Goal: Transaction & Acquisition: Obtain resource

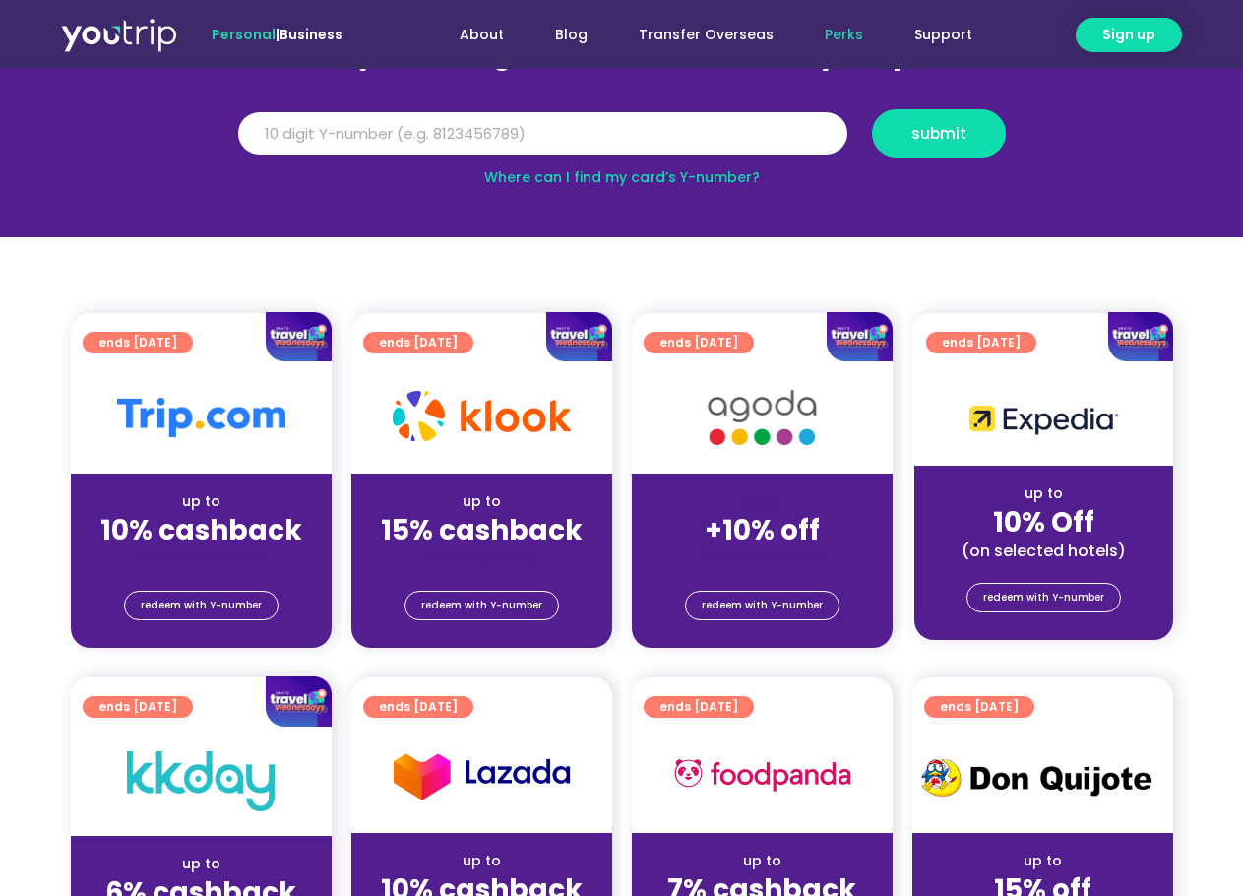
scroll to position [295, 0]
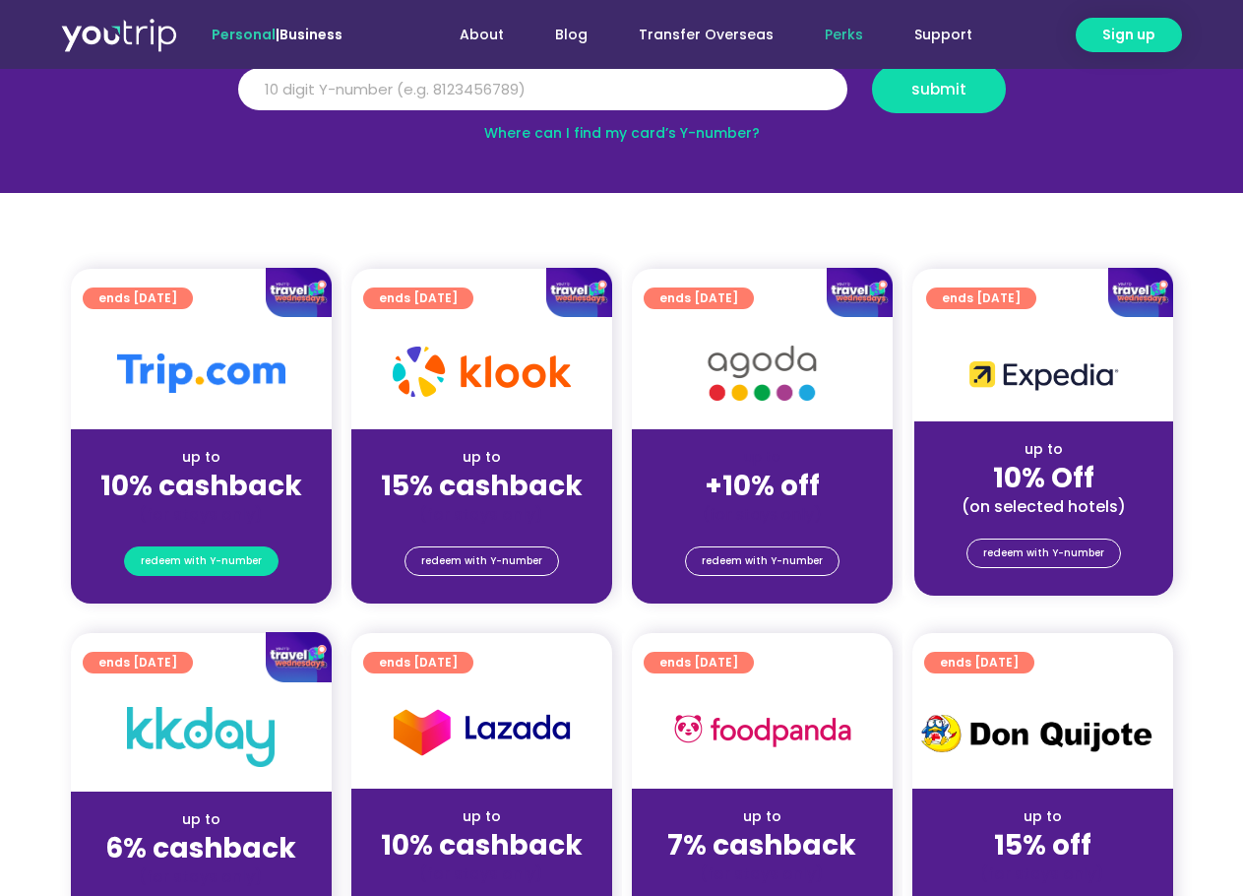
click at [208, 557] on span "redeem with Y-number" at bounding box center [201, 561] width 121 height 28
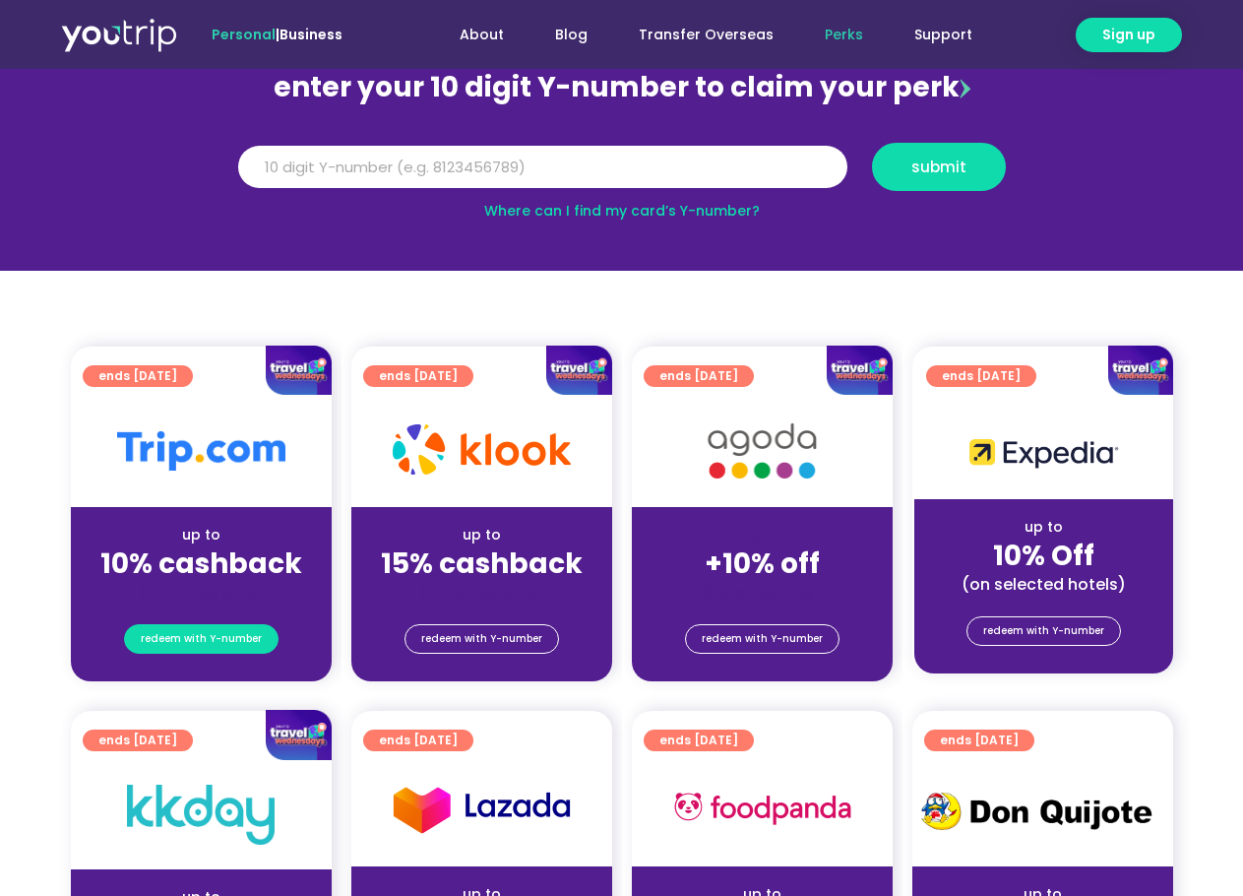
scroll to position [217, 0]
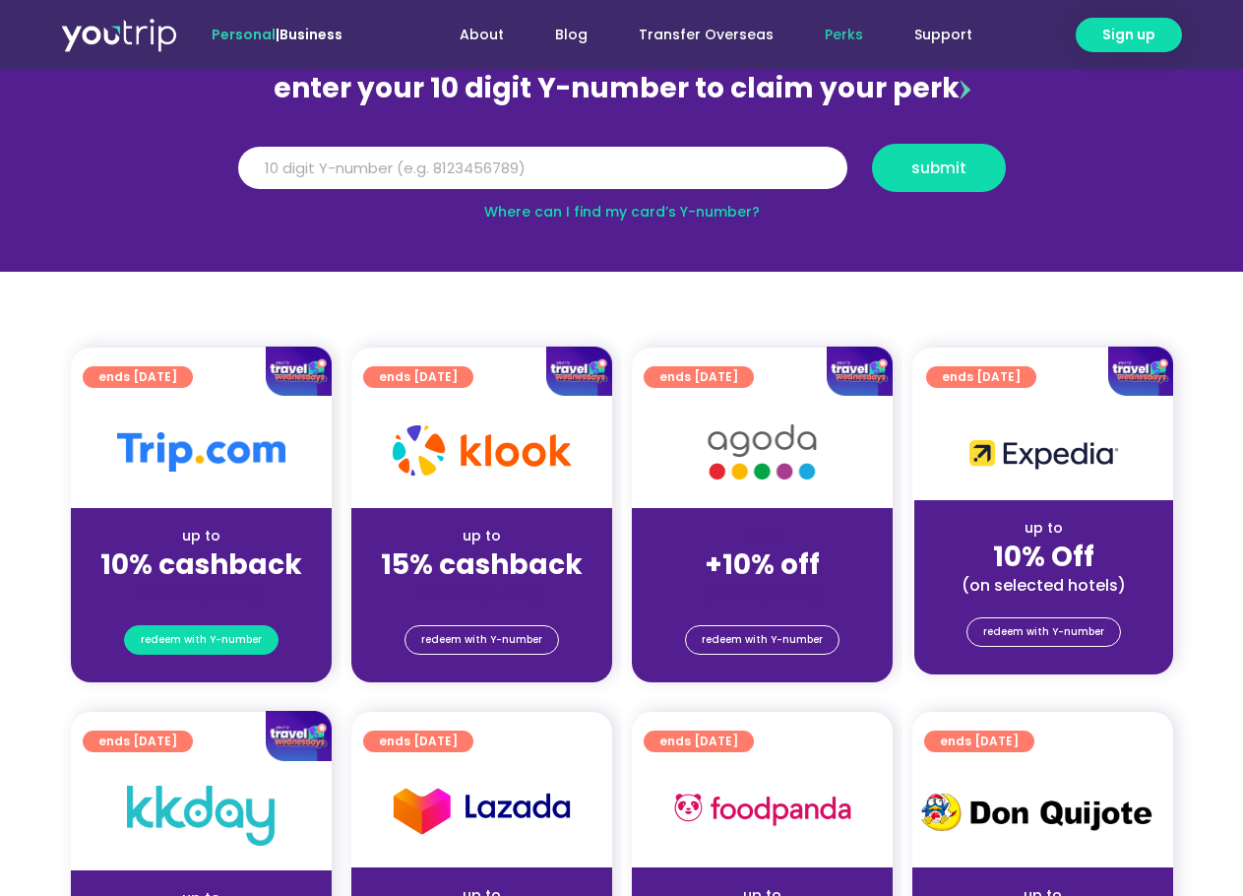
click at [217, 633] on span "redeem with Y-number" at bounding box center [201, 640] width 121 height 28
click at [702, 213] on link "Where can I find my card’s Y-number?" at bounding box center [622, 212] width 276 height 20
click at [446, 159] on input "Y Number" at bounding box center [542, 168] width 609 height 43
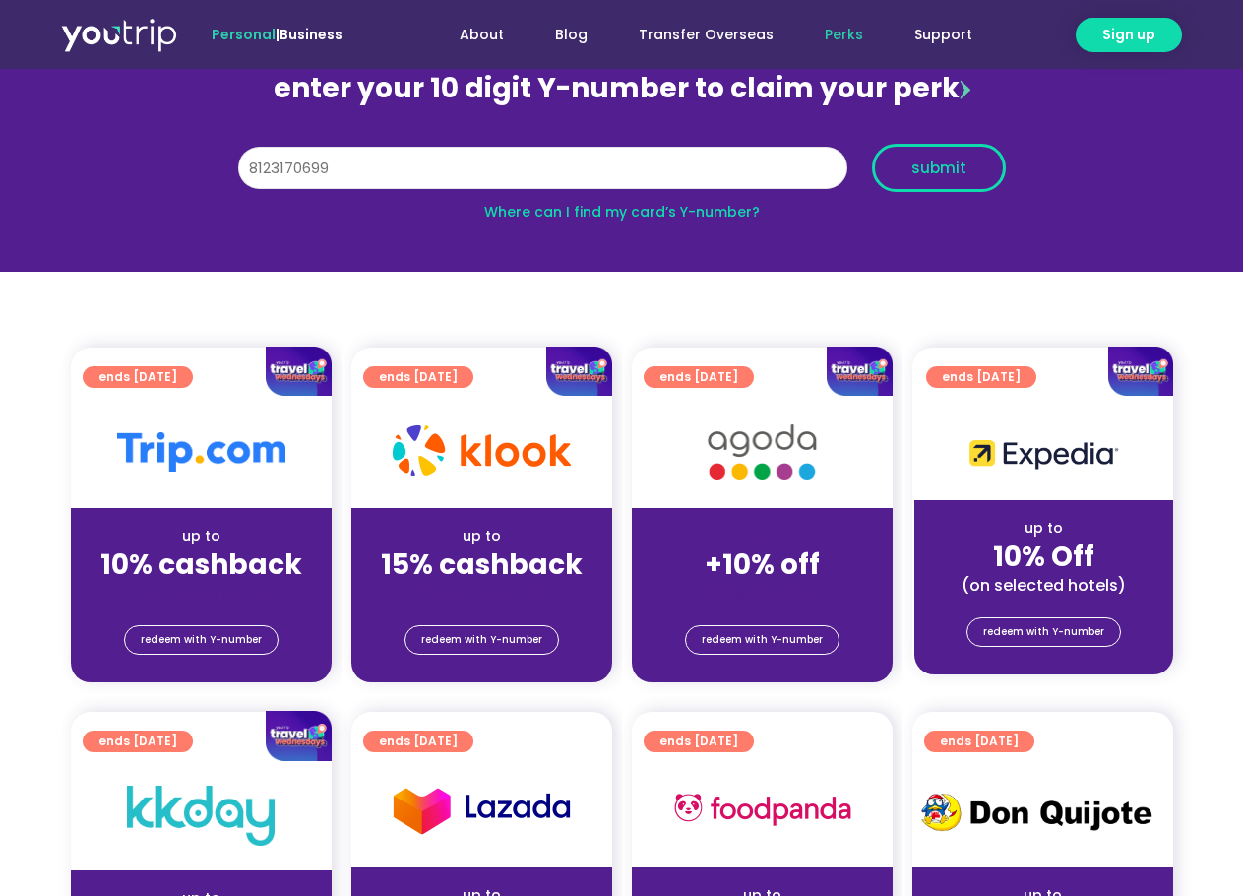
type input "8123170699"
click at [909, 160] on span "submit" at bounding box center [939, 167] width 100 height 15
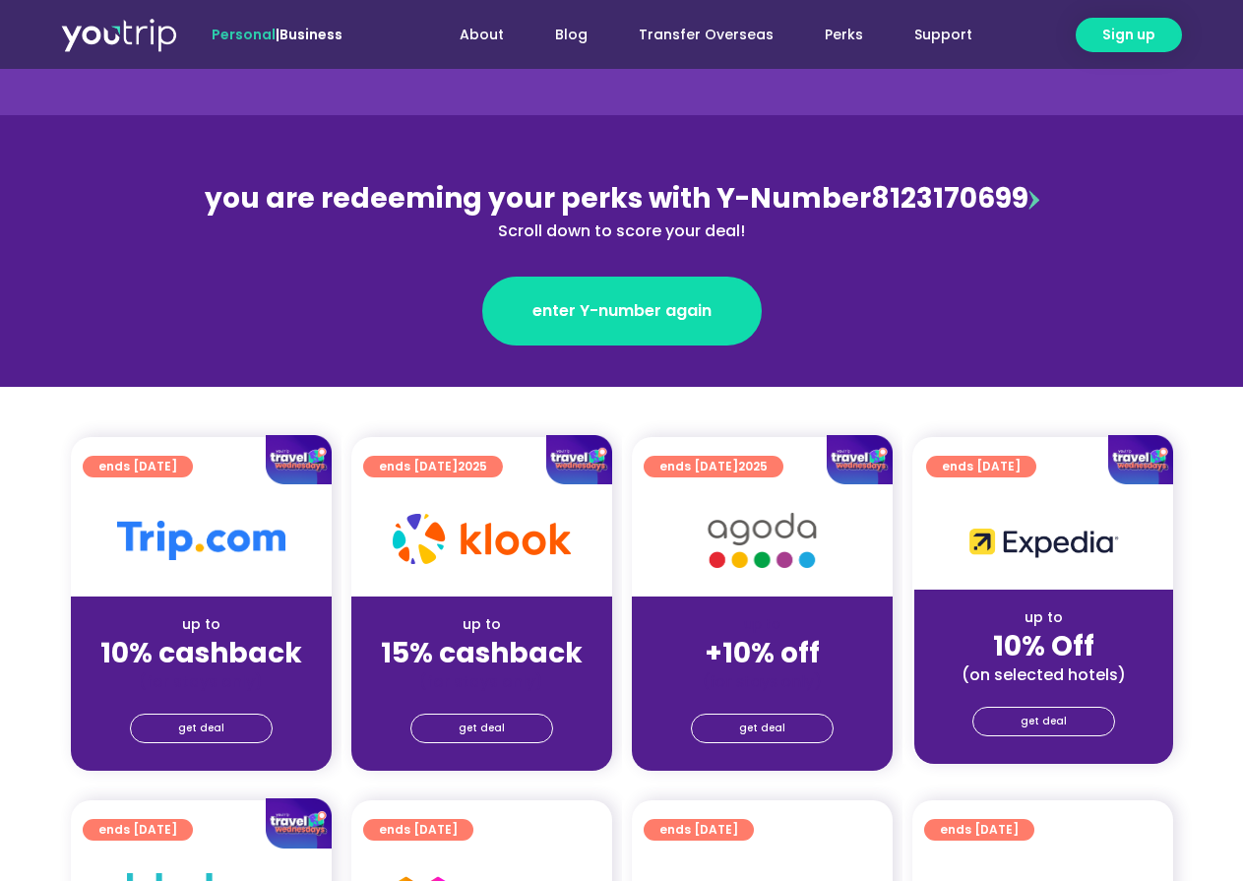
scroll to position [197, 0]
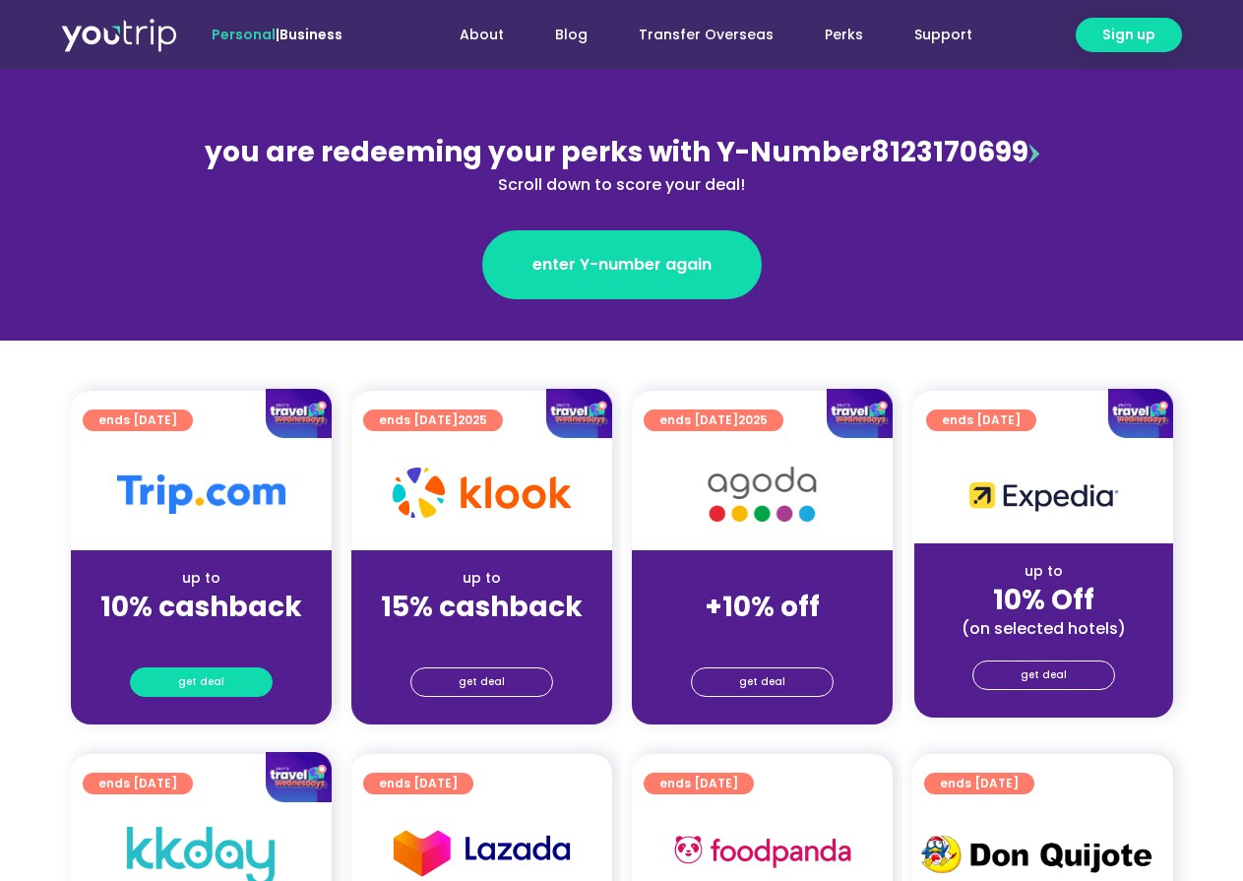
click at [223, 682] on link "get deal" at bounding box center [201, 683] width 143 height 30
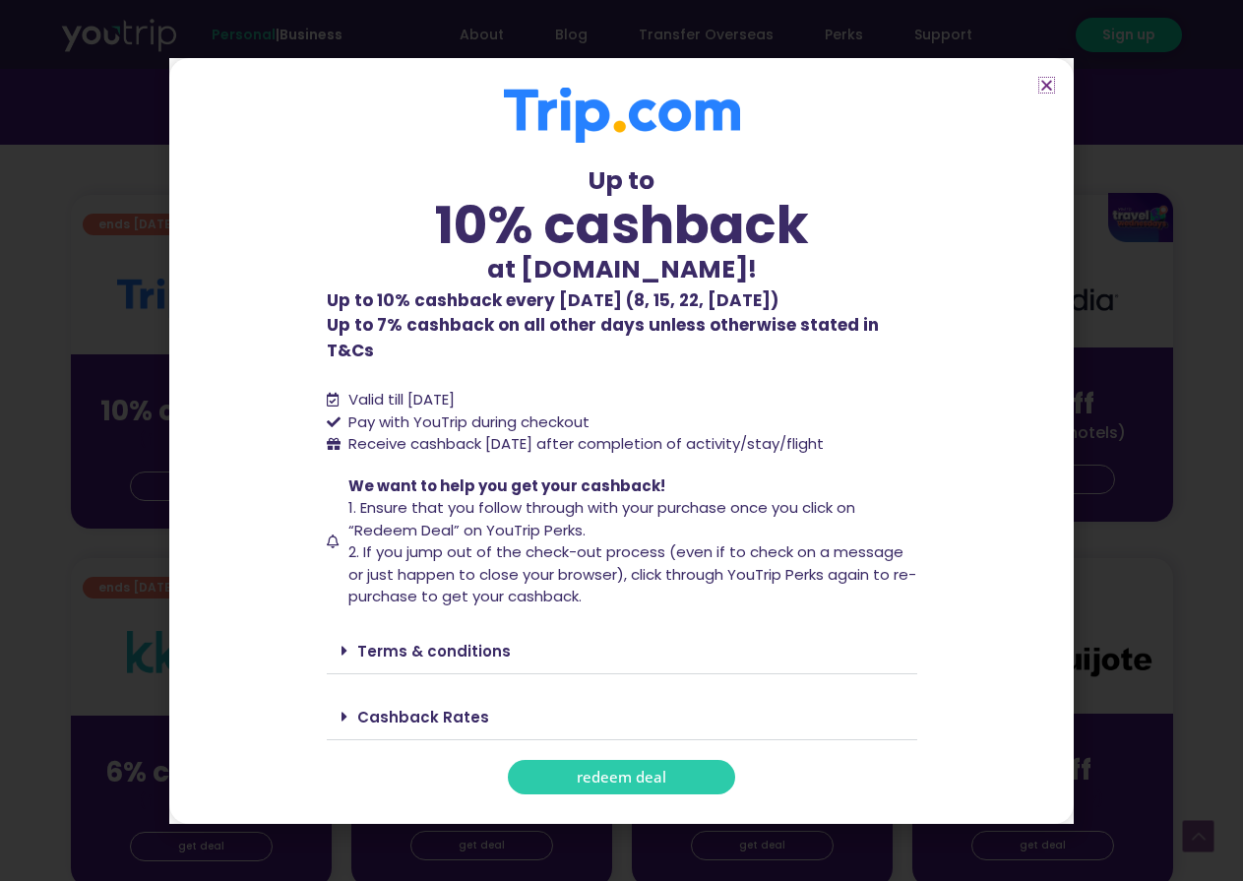
scroll to position [394, 0]
click at [443, 707] on link "Cashback Rates" at bounding box center [423, 717] width 132 height 21
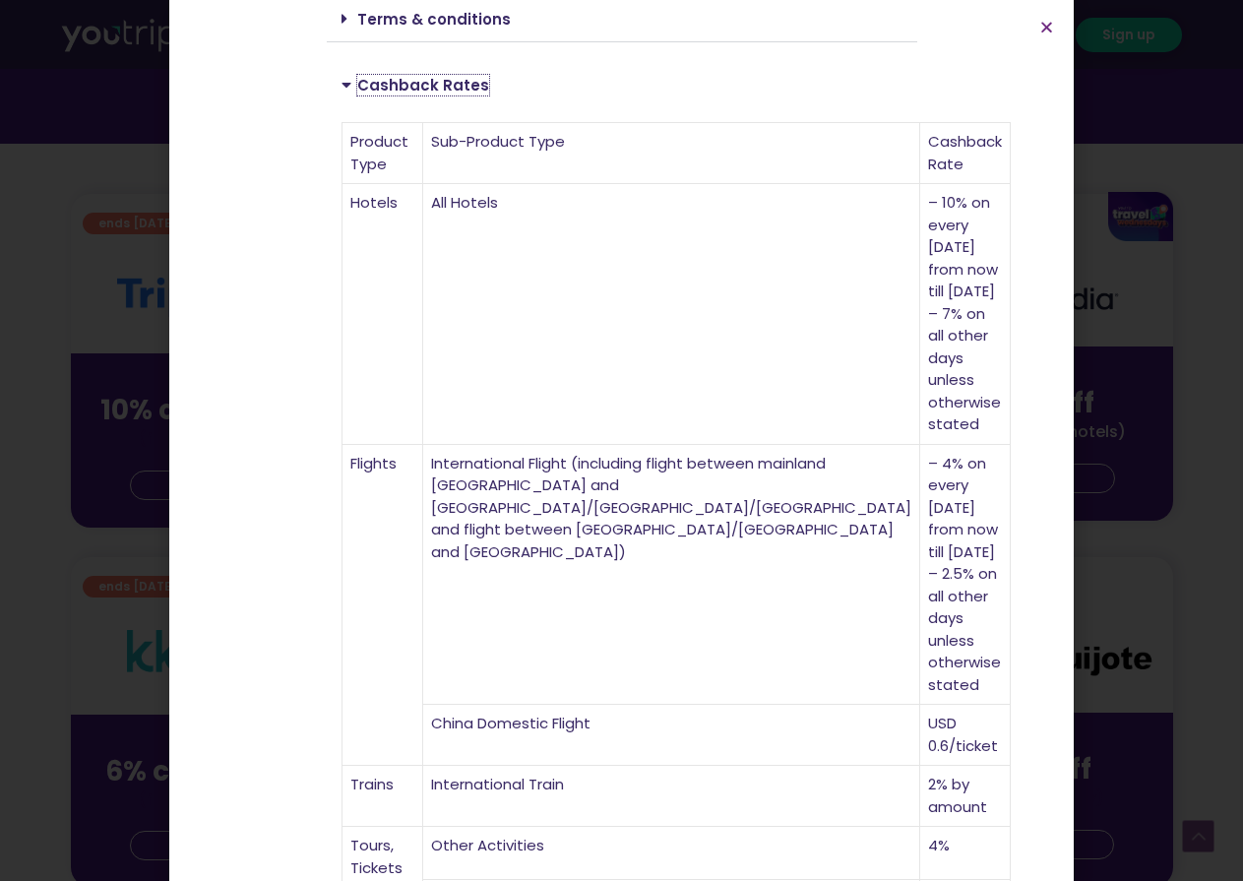
scroll to position [575, 0]
